Goal: Information Seeking & Learning: Learn about a topic

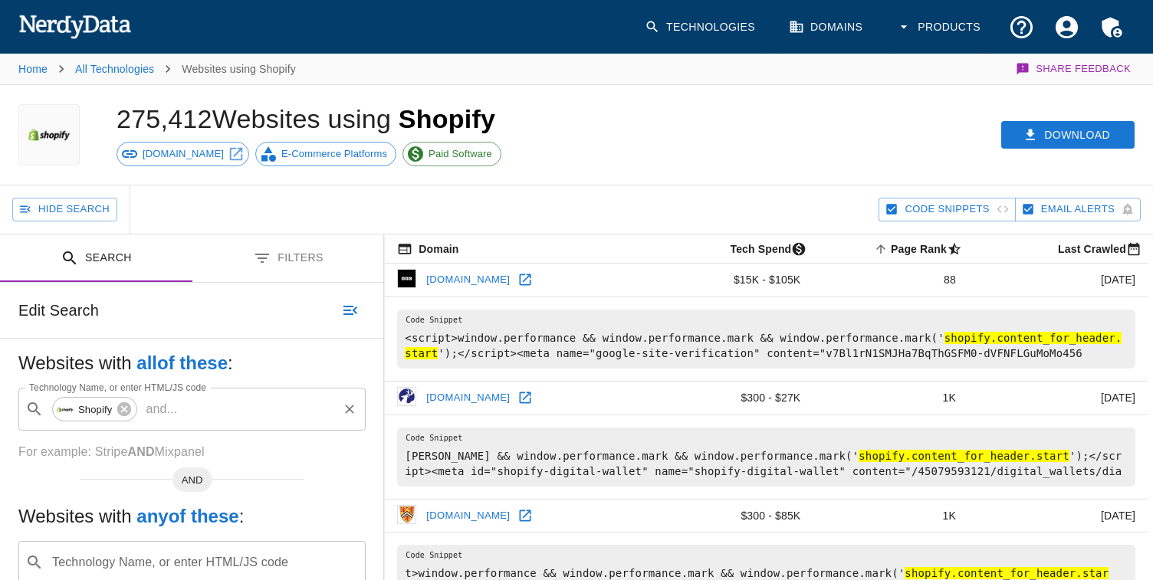
click at [200, 409] on input "Technology Name, or enter HTML/JS code" at bounding box center [259, 409] width 153 height 29
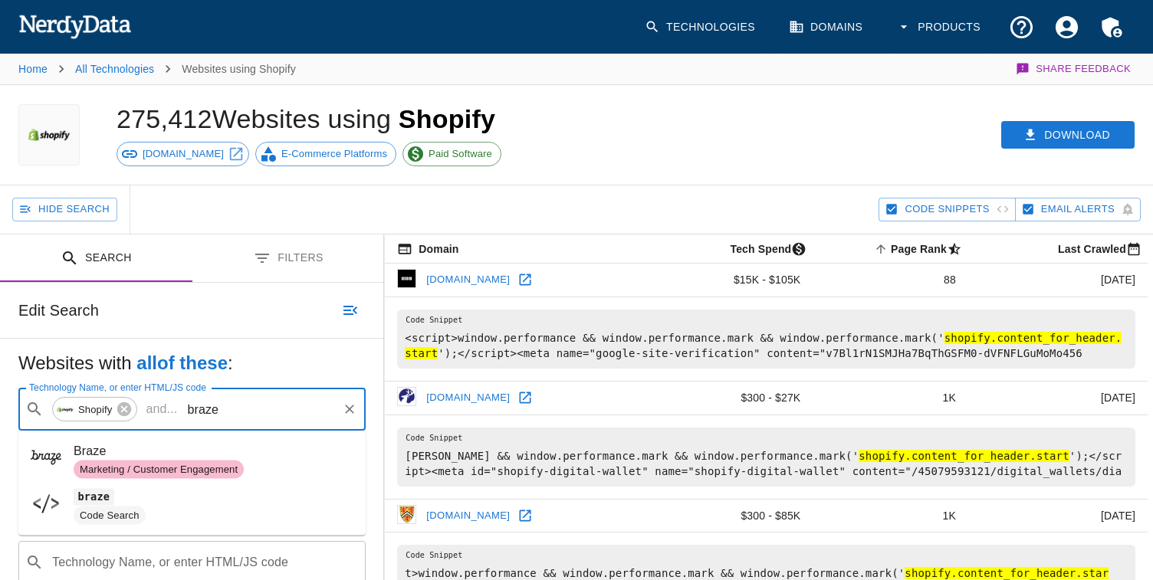
click at [172, 461] on div "Marketing / Customer Engagement" at bounding box center [159, 470] width 170 height 18
type input "braze"
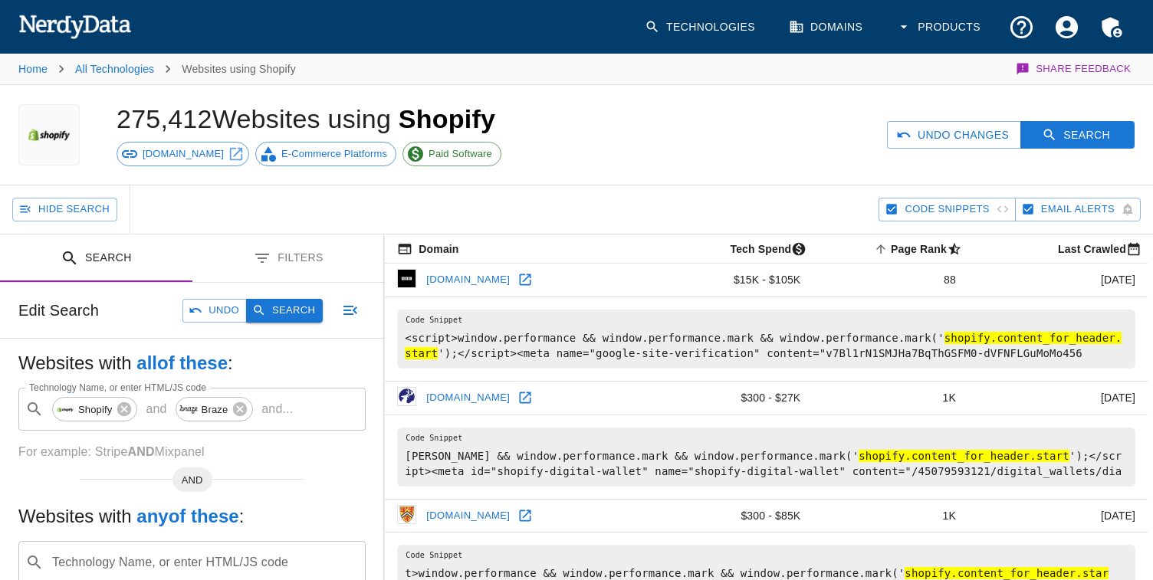
click at [287, 317] on button "Search" at bounding box center [284, 311] width 77 height 24
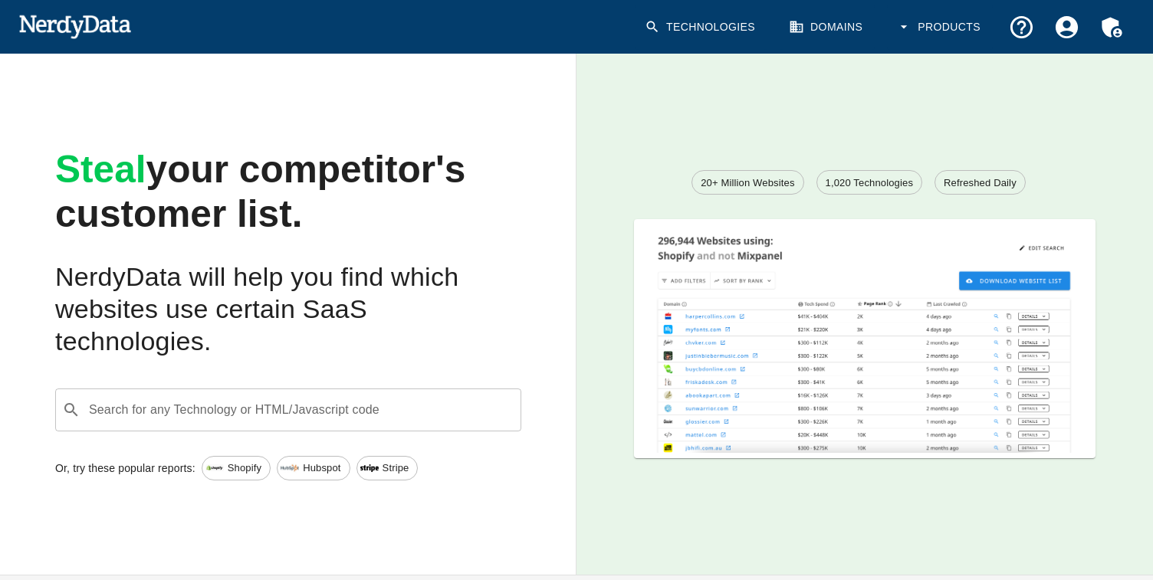
click at [586, 95] on div "20+ Million Websites 1,020 Technologies Refreshed Daily" at bounding box center [864, 314] width 576 height 521
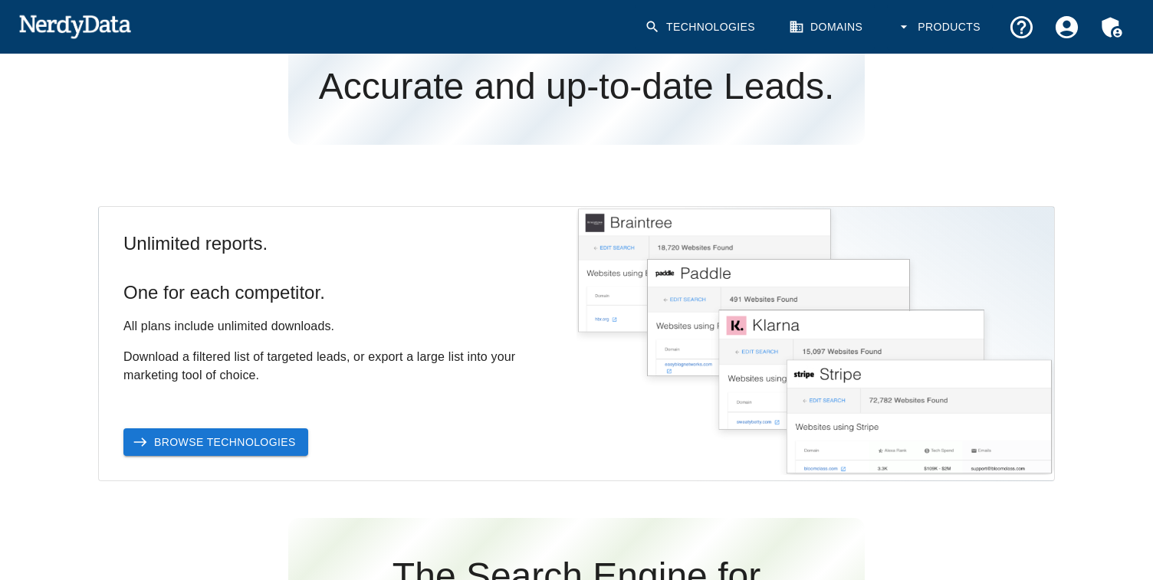
scroll to position [691, 0]
